Goal: Navigation & Orientation: Find specific page/section

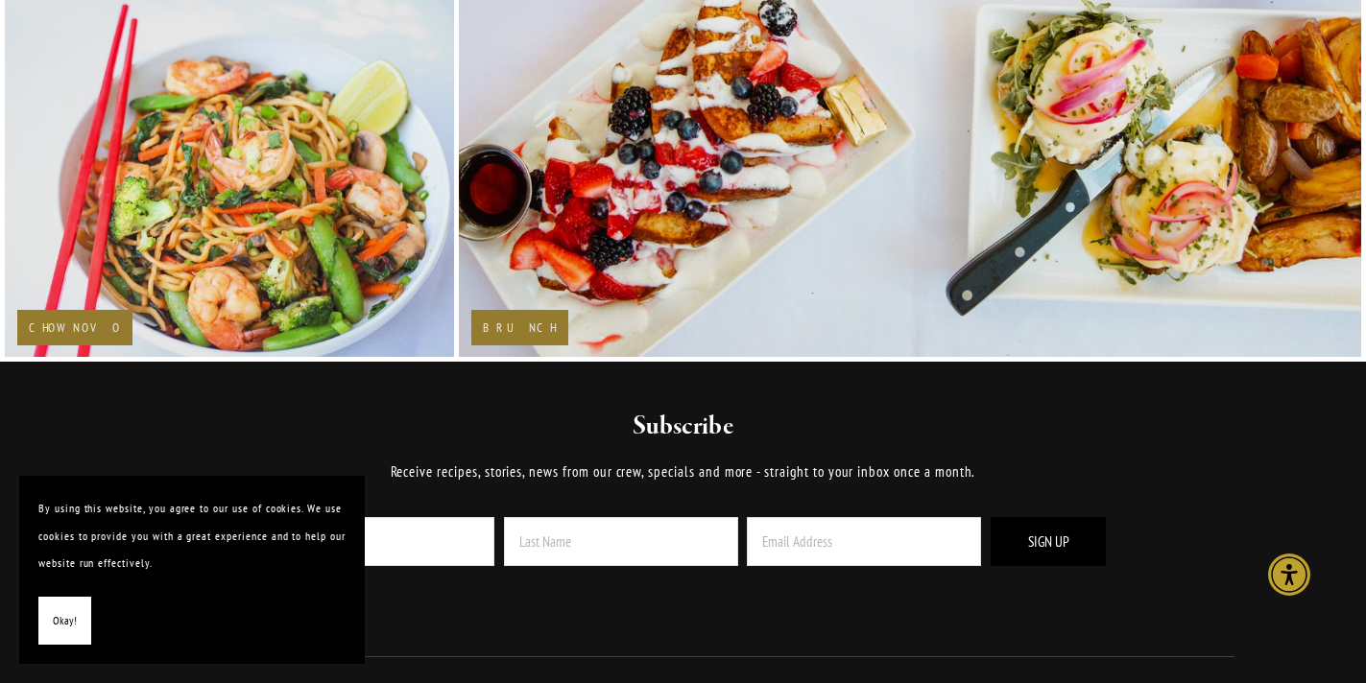
scroll to position [3263, 0]
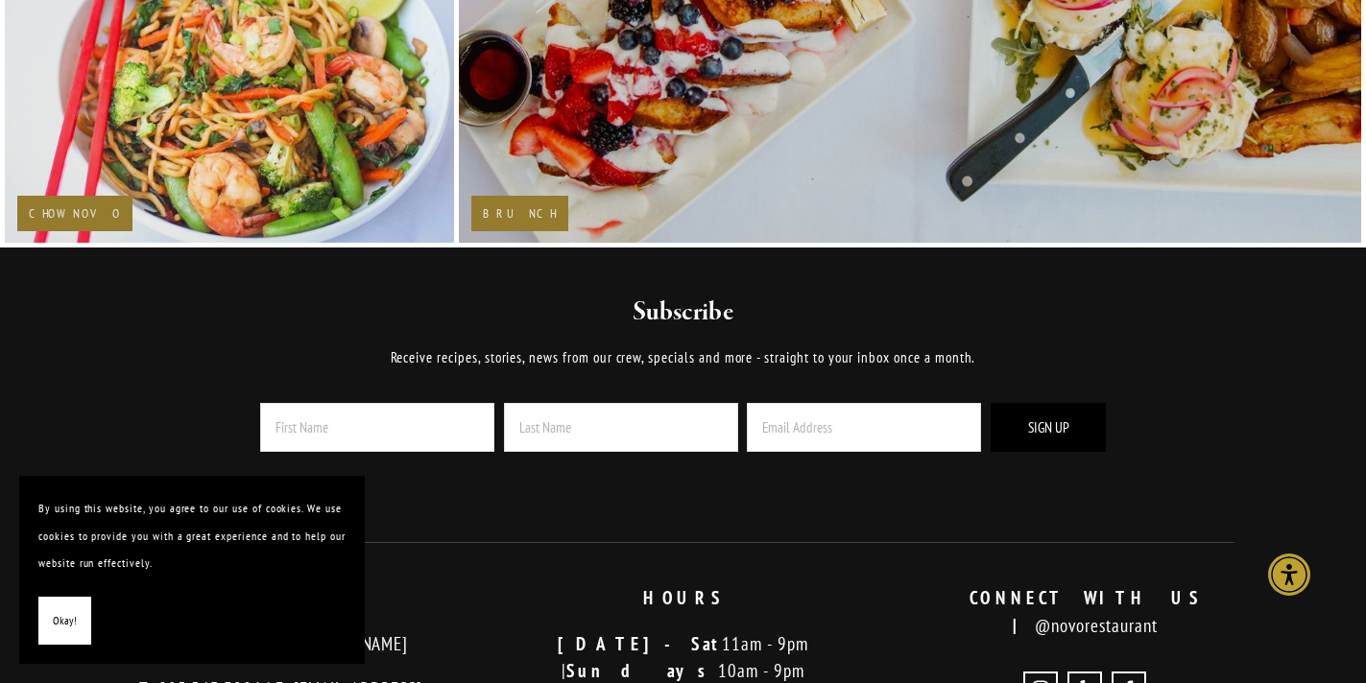
click at [508, 212] on h2 "Brunch" at bounding box center [520, 213] width 74 height 12
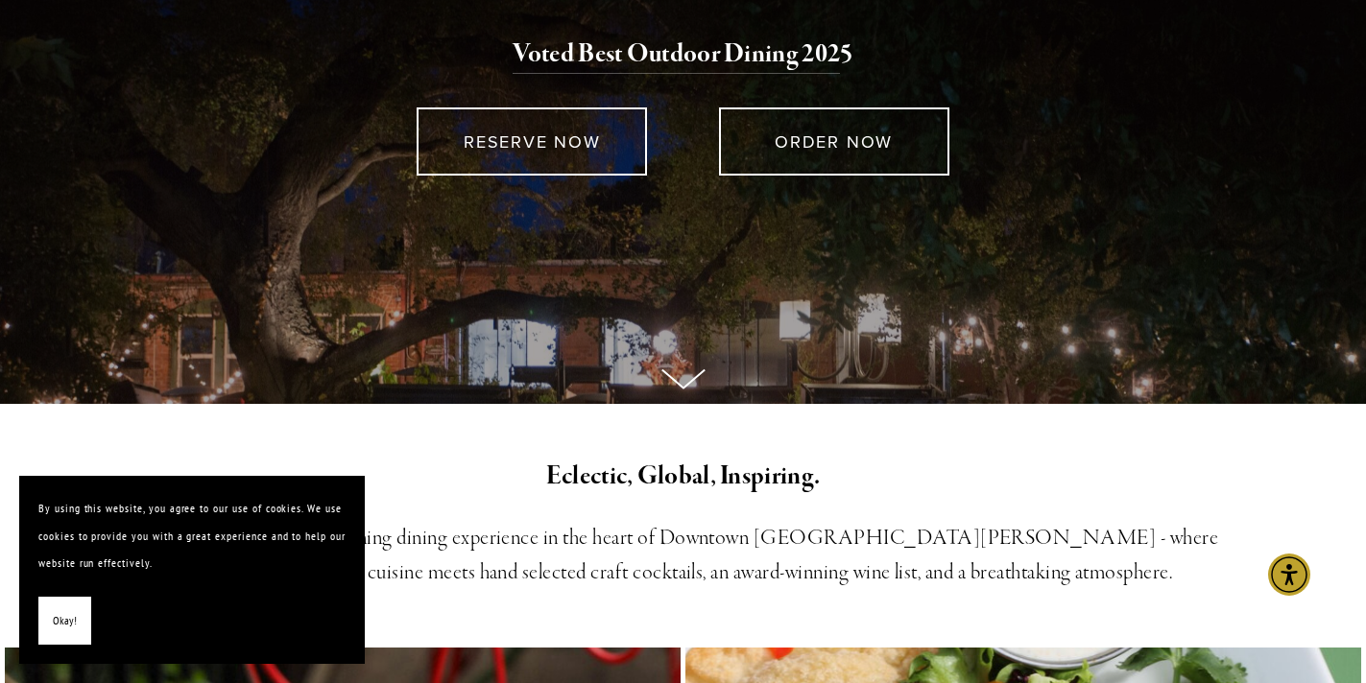
scroll to position [0, 0]
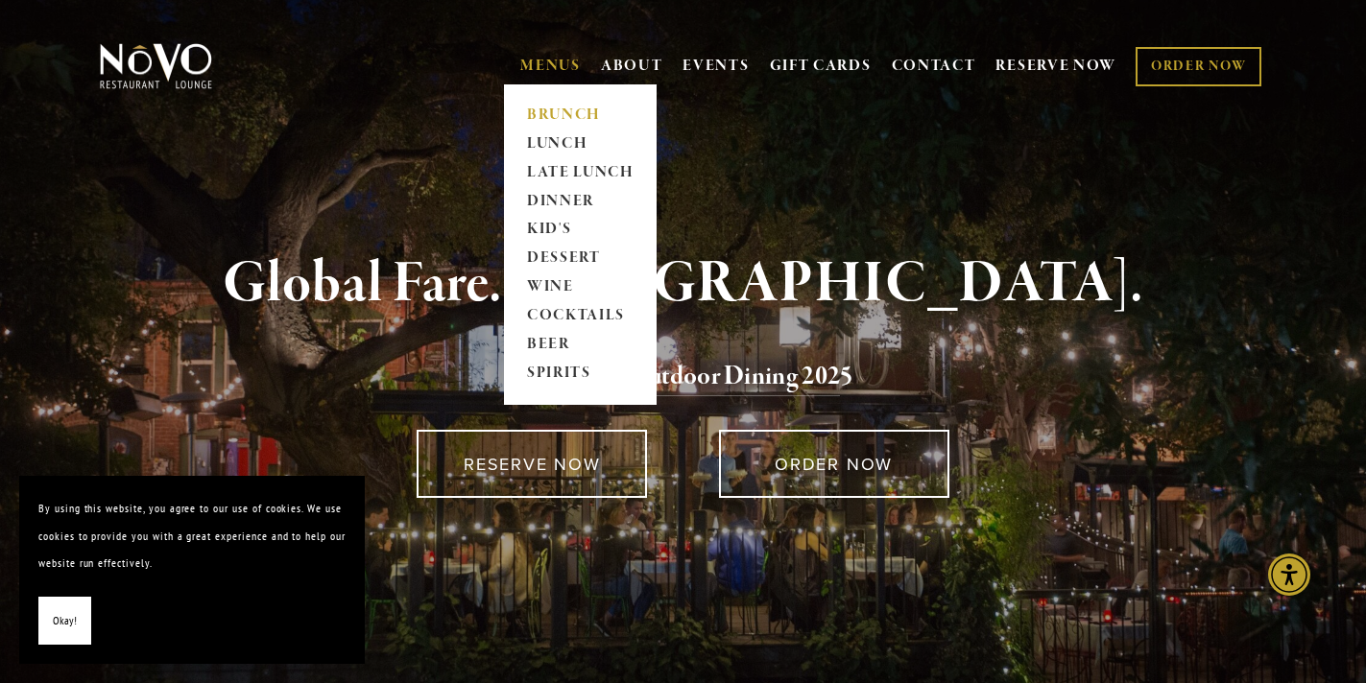
click at [544, 111] on link "BRUNCH" at bounding box center [580, 115] width 120 height 29
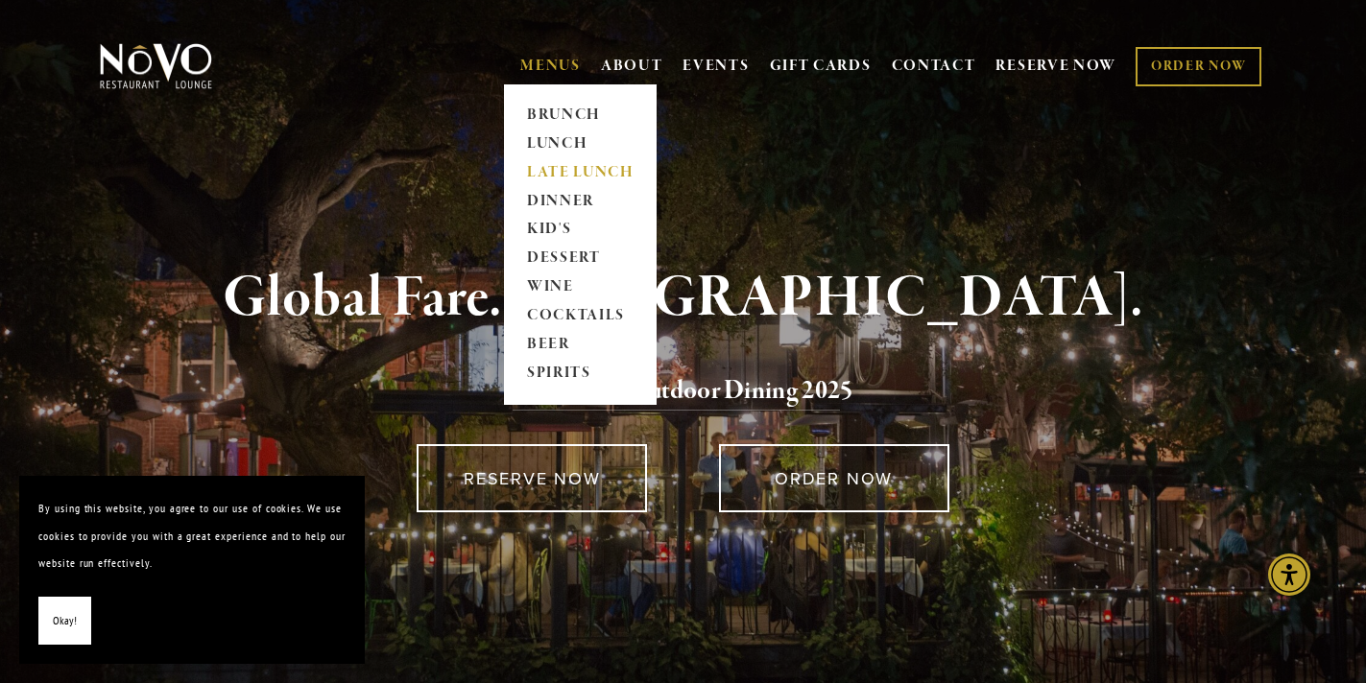
click at [547, 168] on link "LATE LUNCH" at bounding box center [580, 172] width 120 height 29
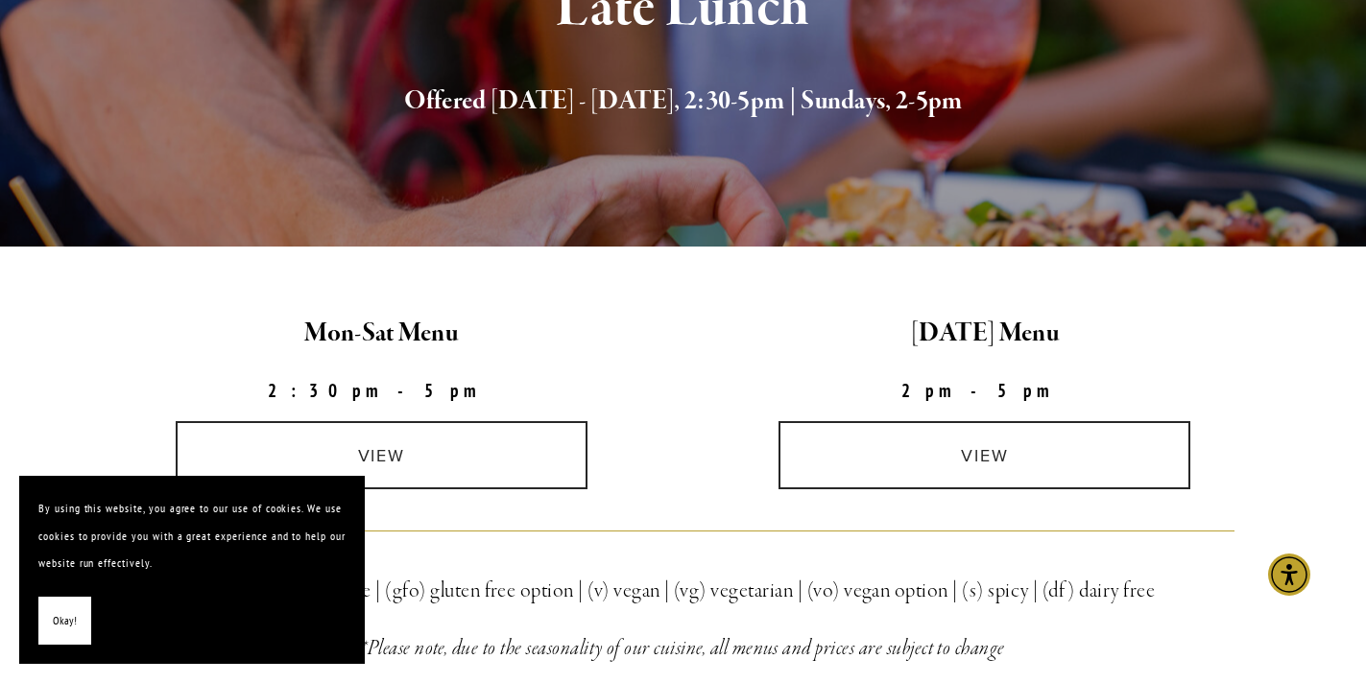
scroll to position [480, 0]
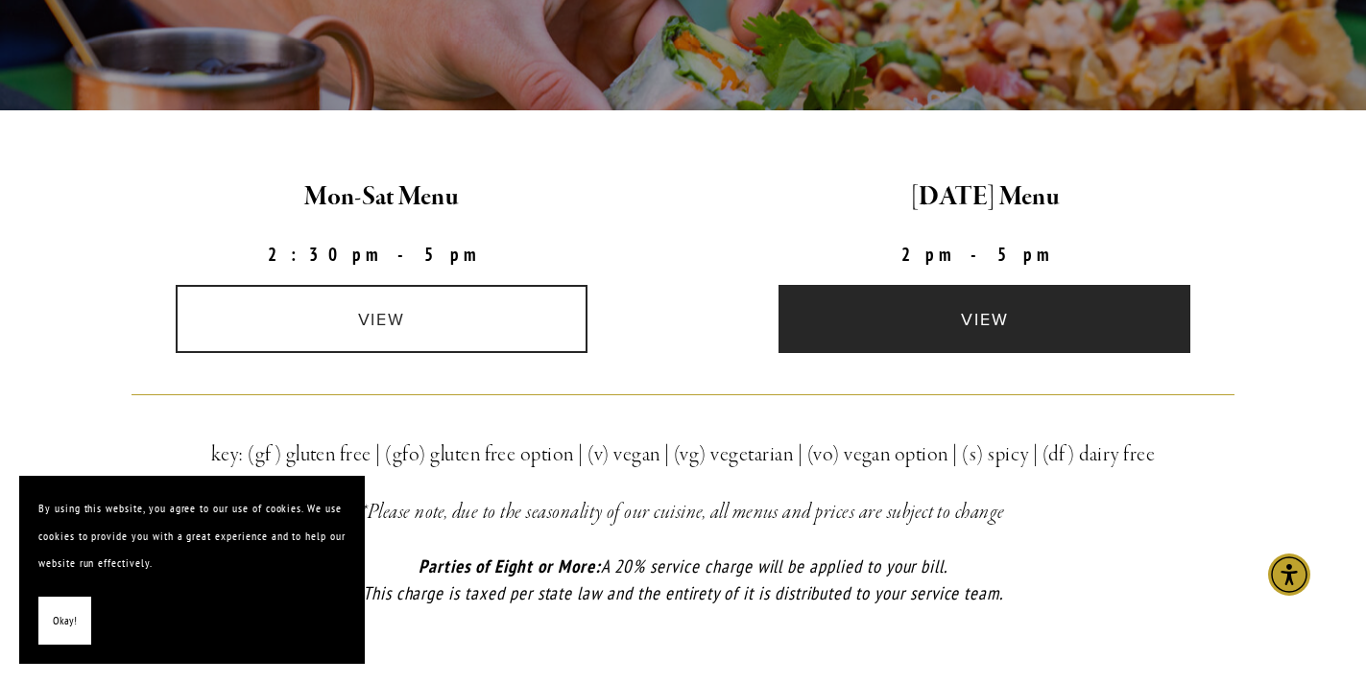
click at [993, 318] on link "view" at bounding box center [984, 319] width 412 height 68
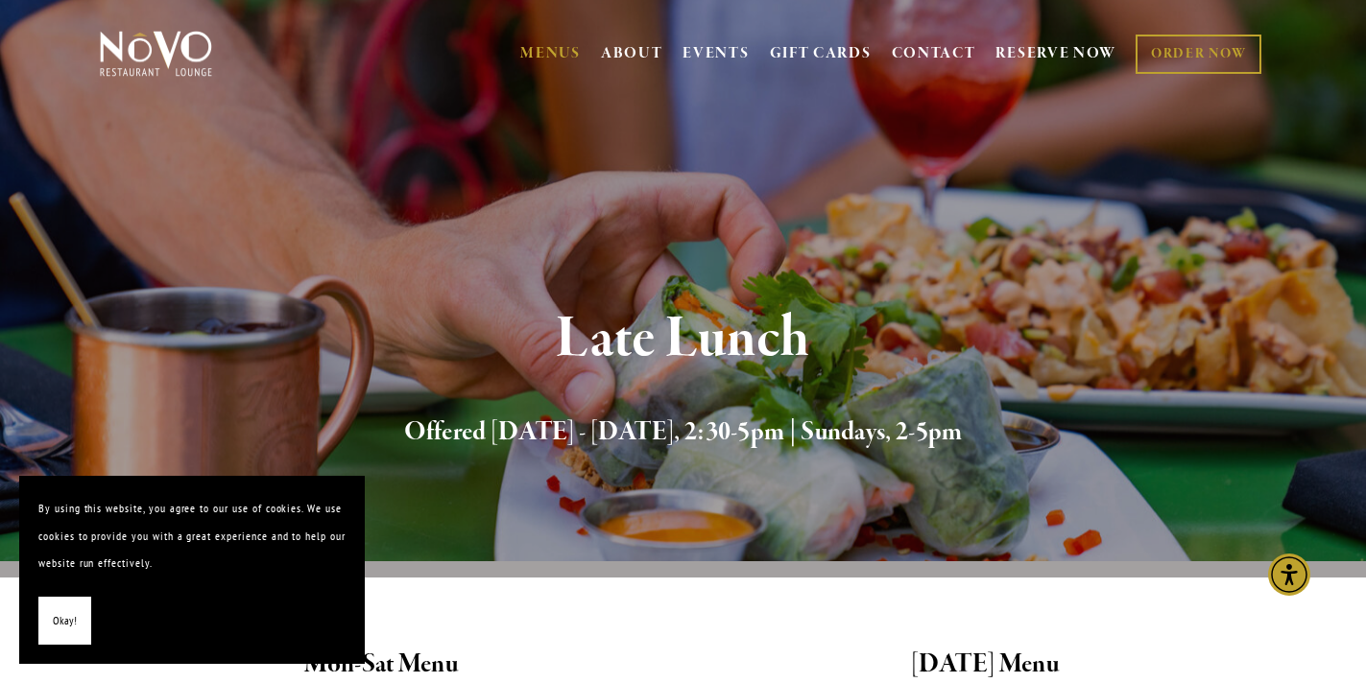
scroll to position [0, 0]
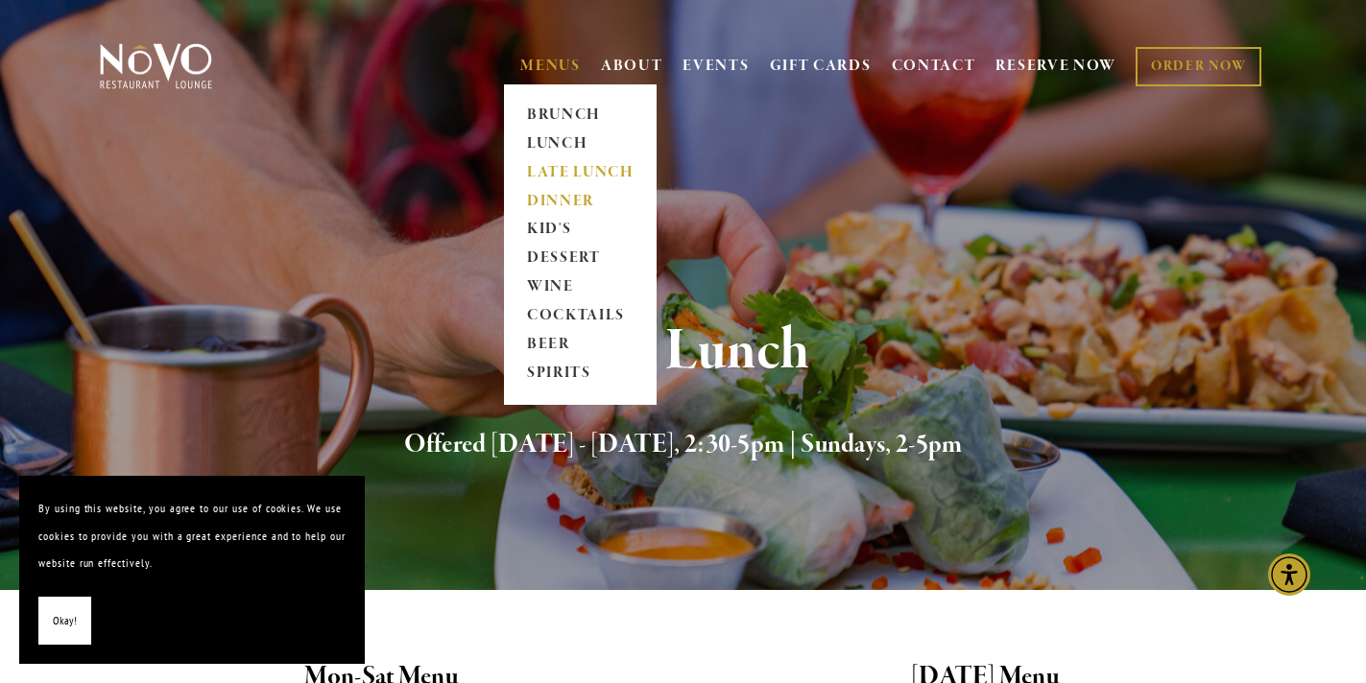
click at [559, 197] on link "DINNER" at bounding box center [580, 201] width 120 height 29
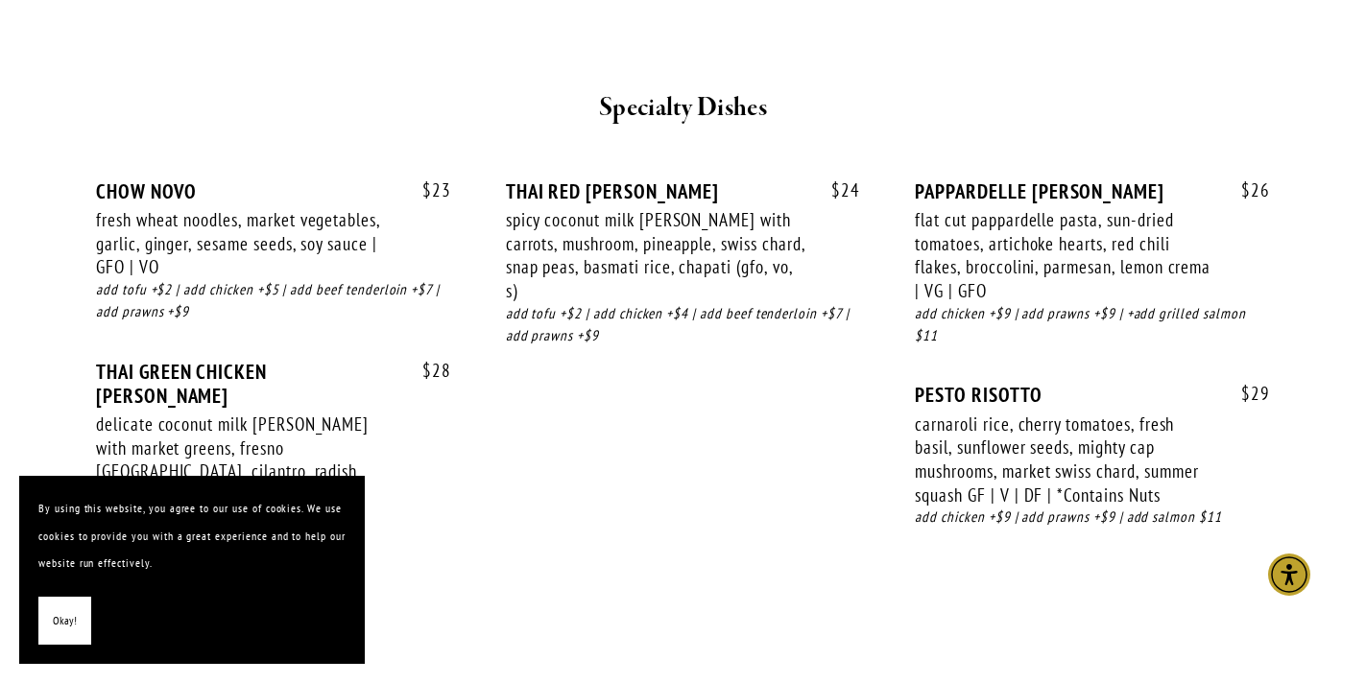
scroll to position [2784, 0]
